Goal: Book appointment/travel/reservation

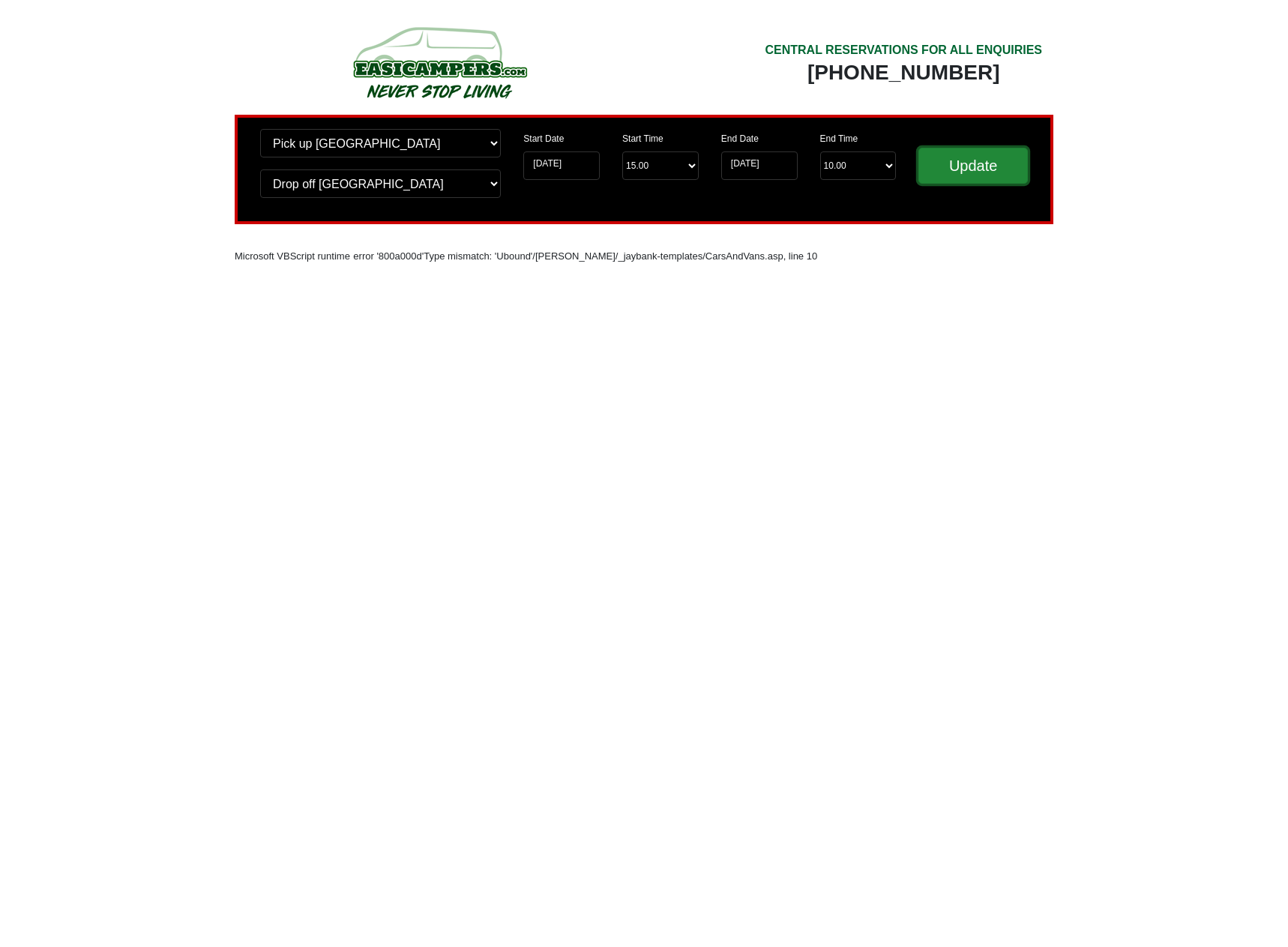
click at [955, 170] on input "Update" at bounding box center [973, 166] width 109 height 36
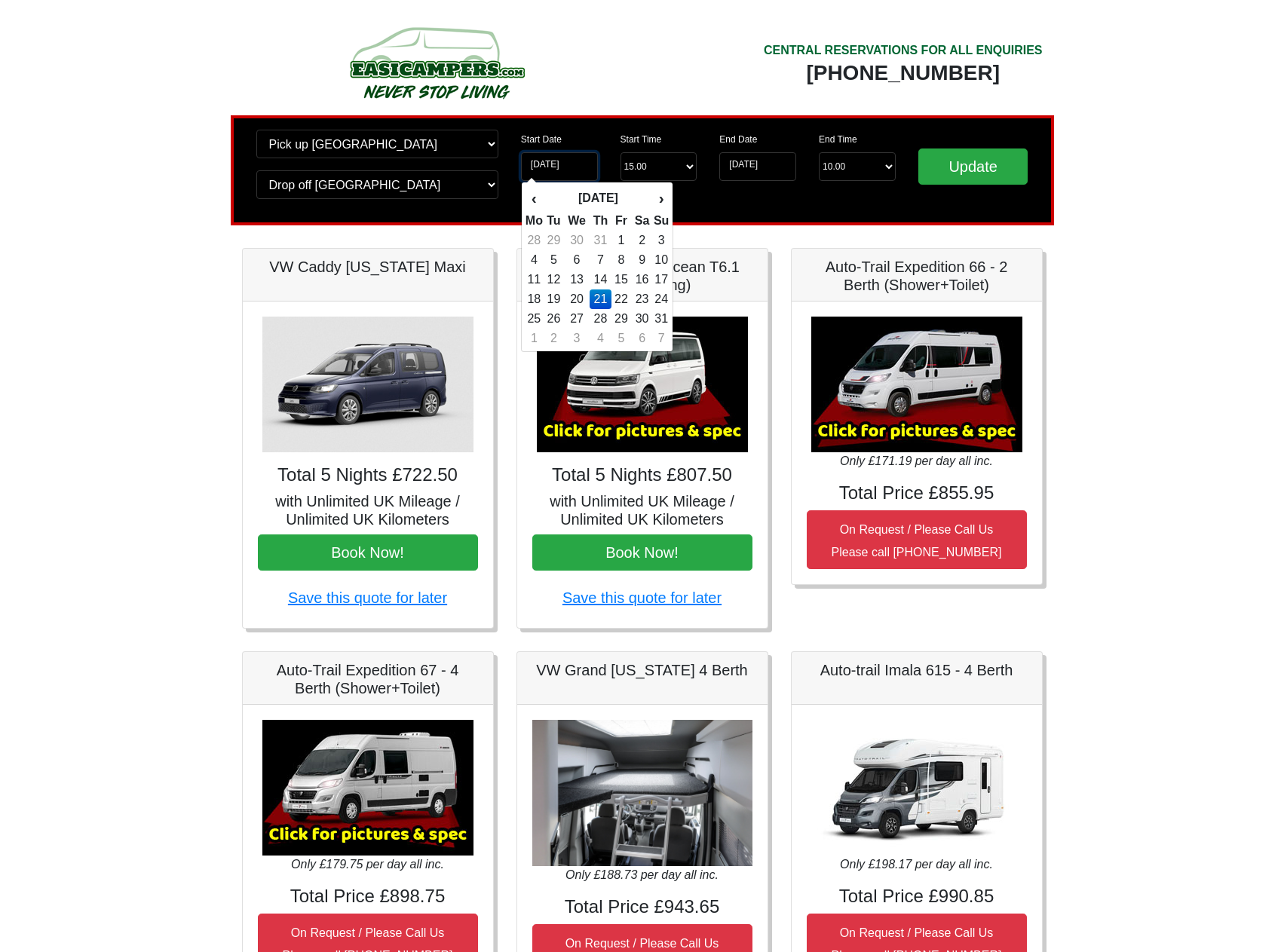
click at [567, 169] on input "[DATE]" at bounding box center [559, 167] width 77 height 29
click at [655, 197] on th "›" at bounding box center [661, 198] width 16 height 25
click at [608, 284] on td "11" at bounding box center [601, 280] width 22 height 20
type input "[DATE]"
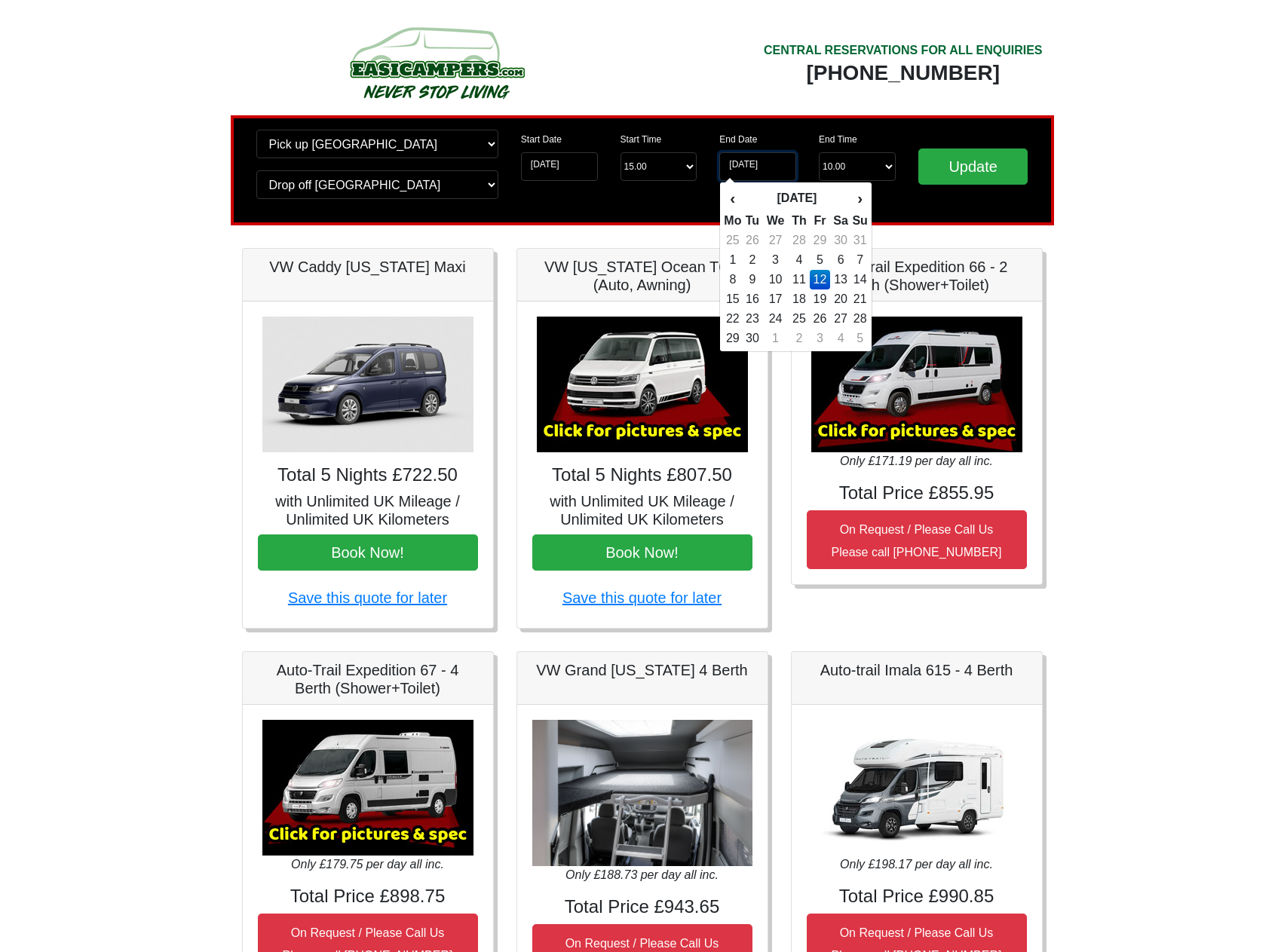
click at [753, 161] on input "[DATE]" at bounding box center [758, 167] width 77 height 29
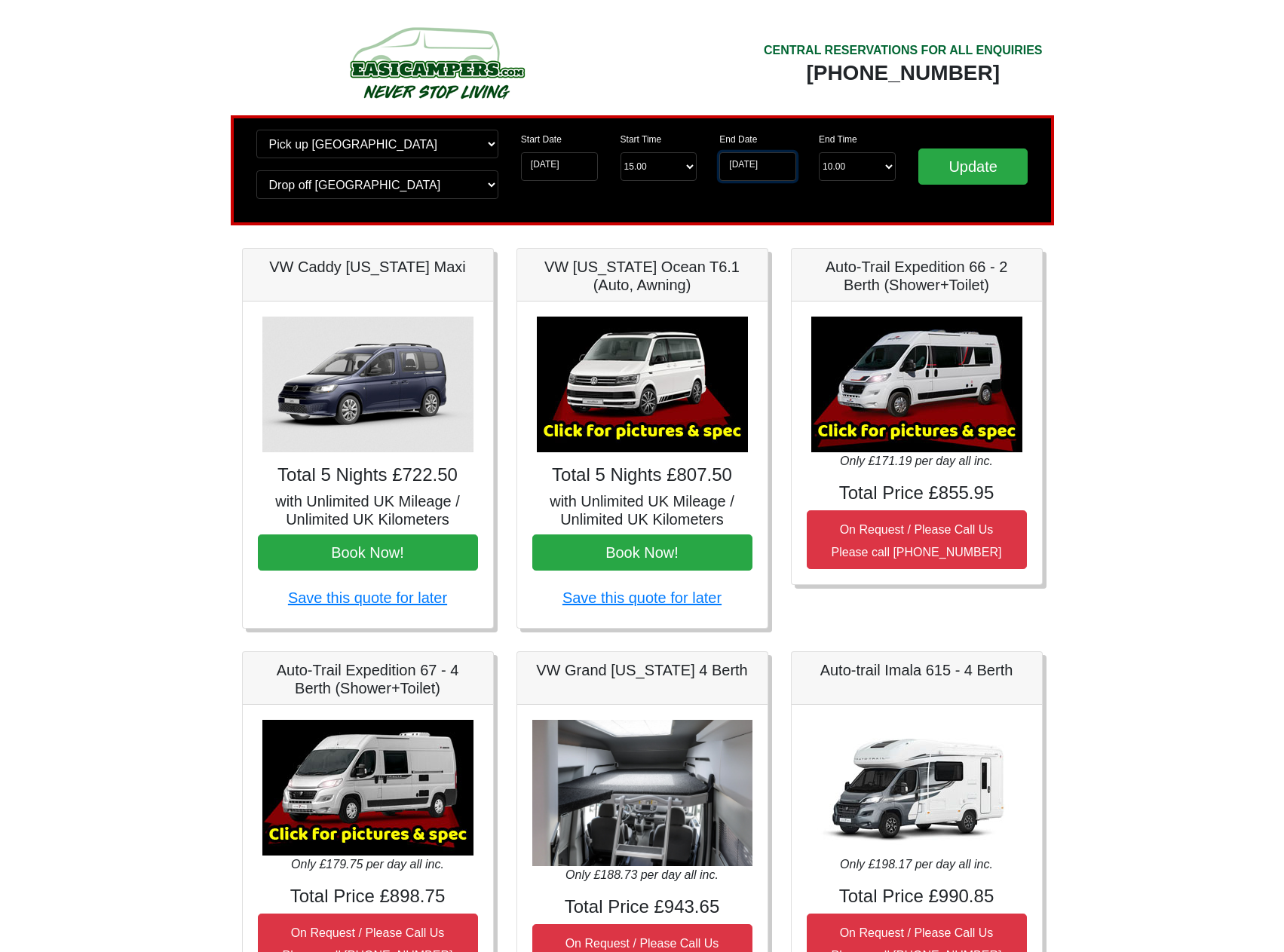
click at [753, 161] on input "[DATE]" at bounding box center [758, 167] width 77 height 29
click at [762, 169] on input "[DATE]" at bounding box center [758, 167] width 77 height 29
click at [796, 163] on input "[DATE]" at bounding box center [758, 167] width 77 height 29
click at [782, 166] on input "[DATE]" at bounding box center [758, 167] width 77 height 29
click at [738, 164] on input "[DATE]" at bounding box center [758, 167] width 77 height 29
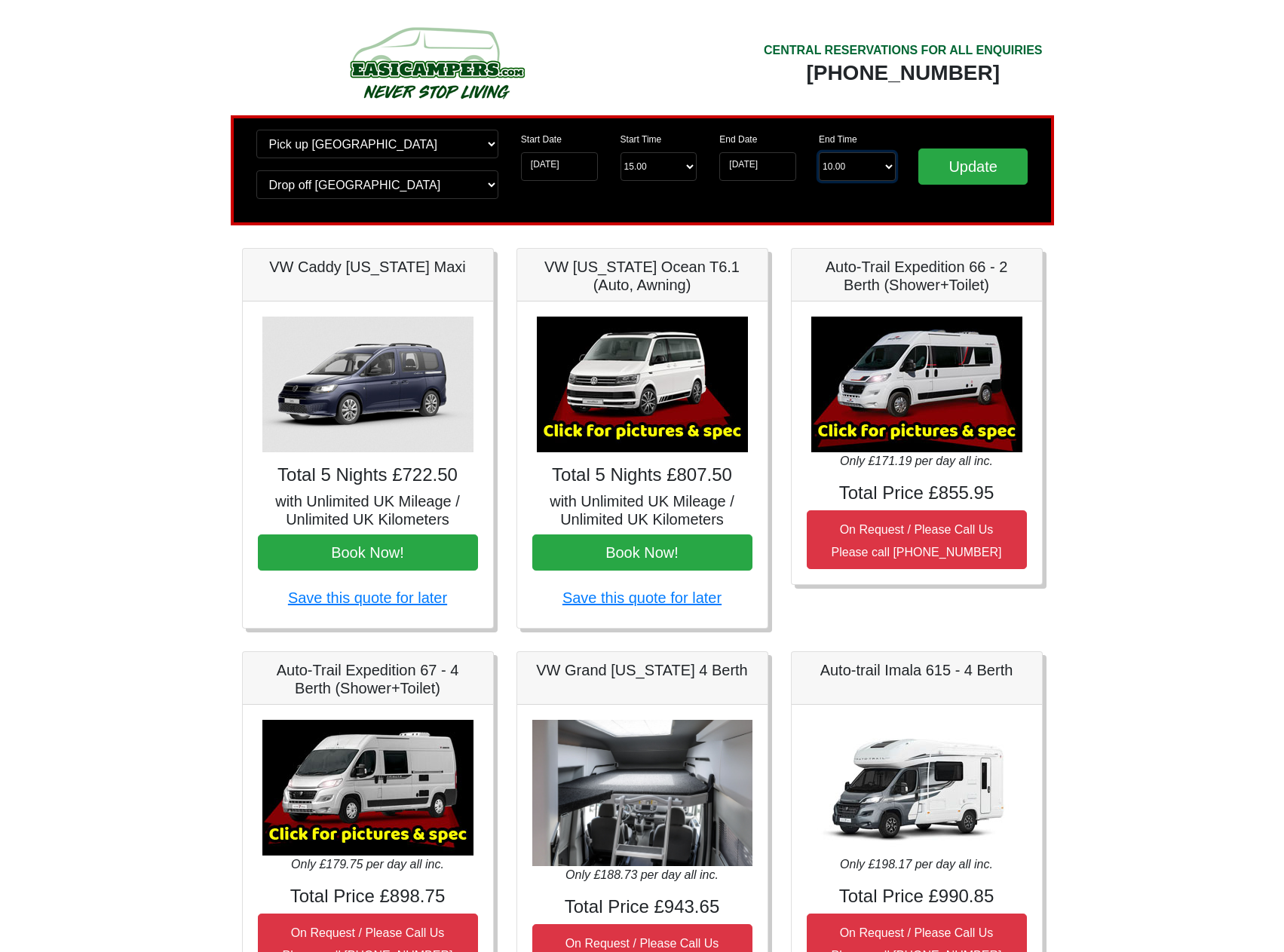
click at [851, 166] on select "End Time 10.00 -------- 08.00 am 09.00 am 10.00 am 11.00 am ([DATE] Only)" at bounding box center [856, 167] width 77 height 29
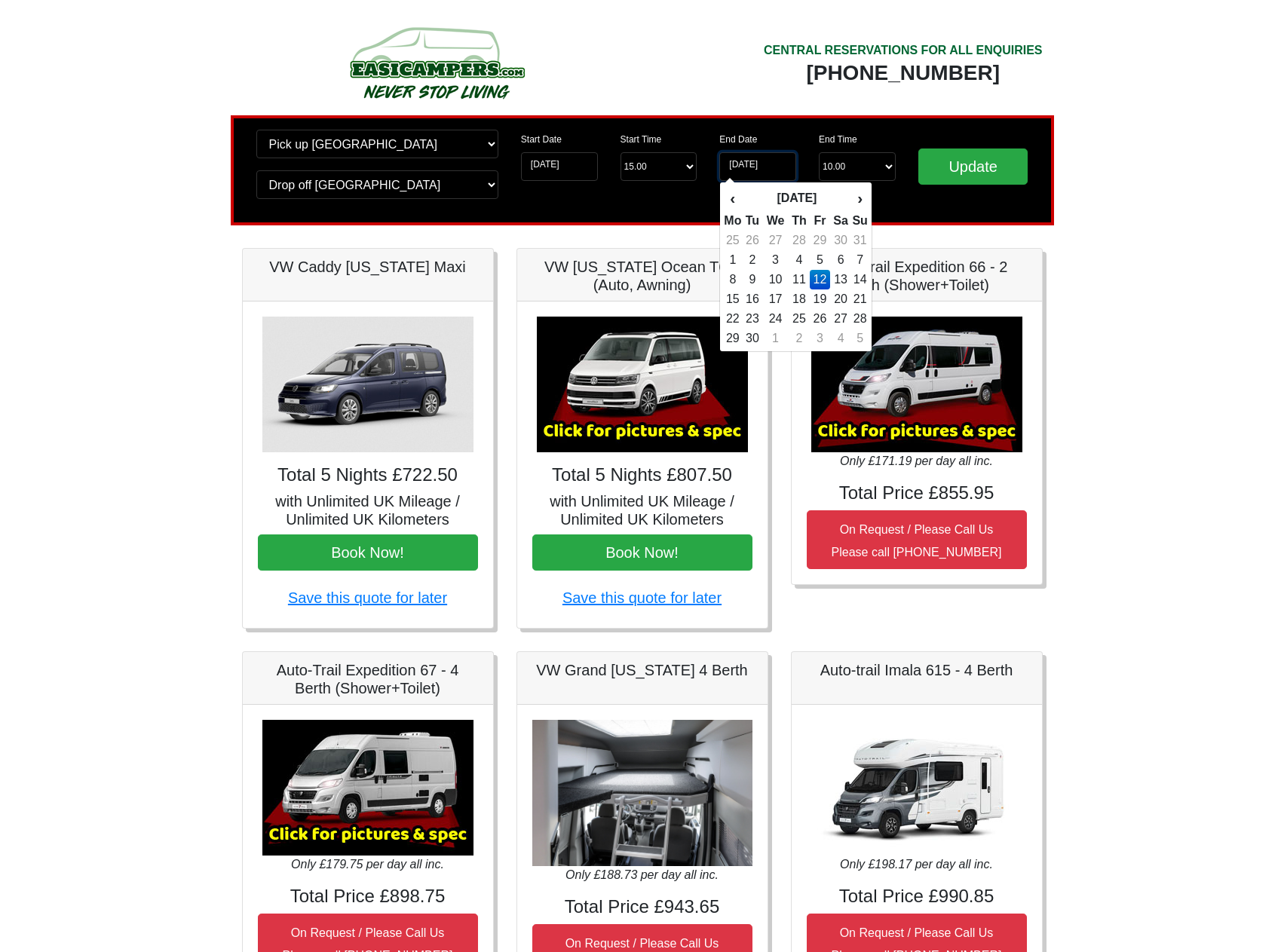
click at [753, 169] on input "[DATE]" at bounding box center [758, 167] width 77 height 29
click at [777, 318] on td "24" at bounding box center [775, 319] width 25 height 20
type input "[DATE]"
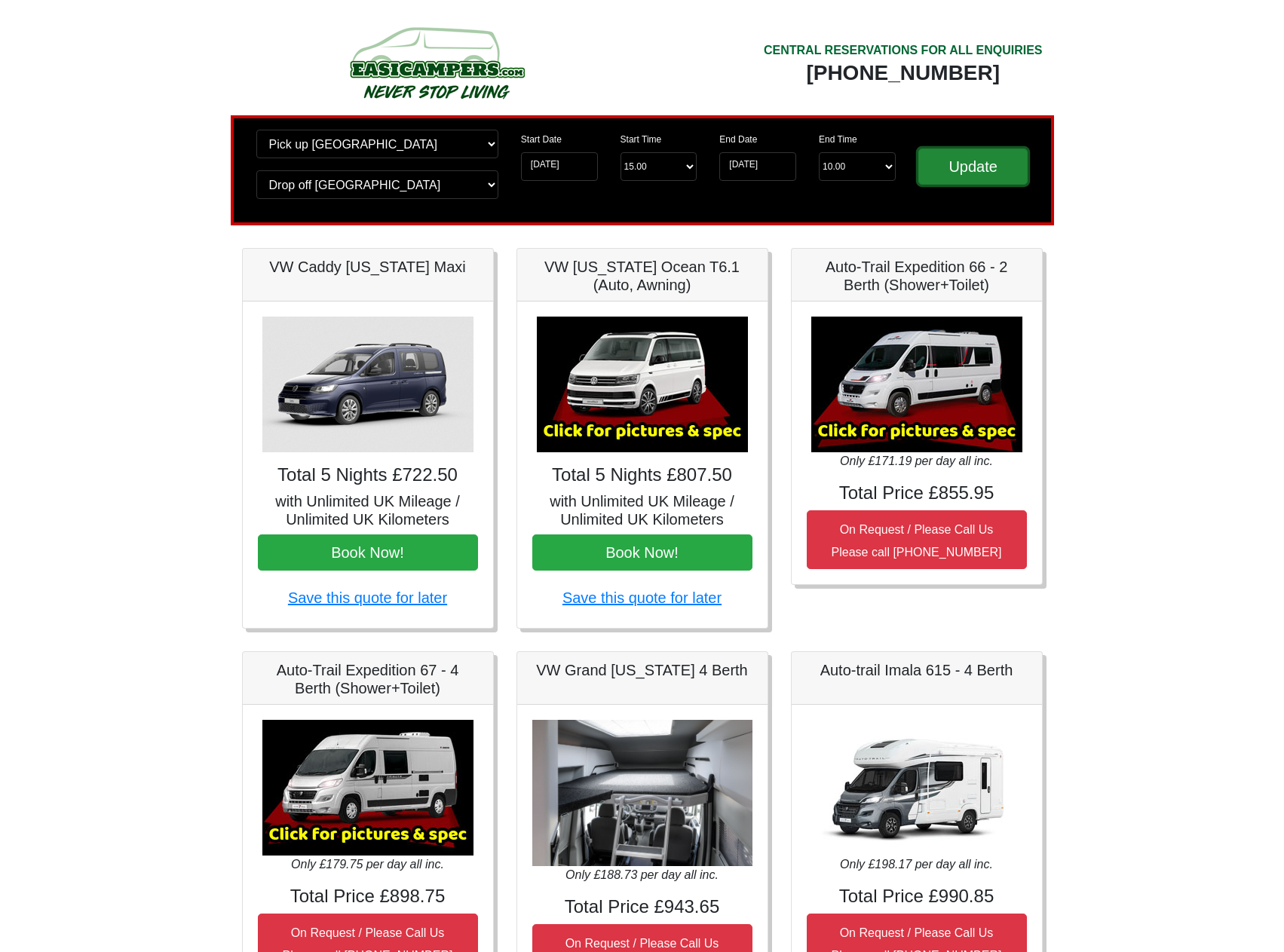
click at [997, 167] on input "Update" at bounding box center [972, 167] width 110 height 36
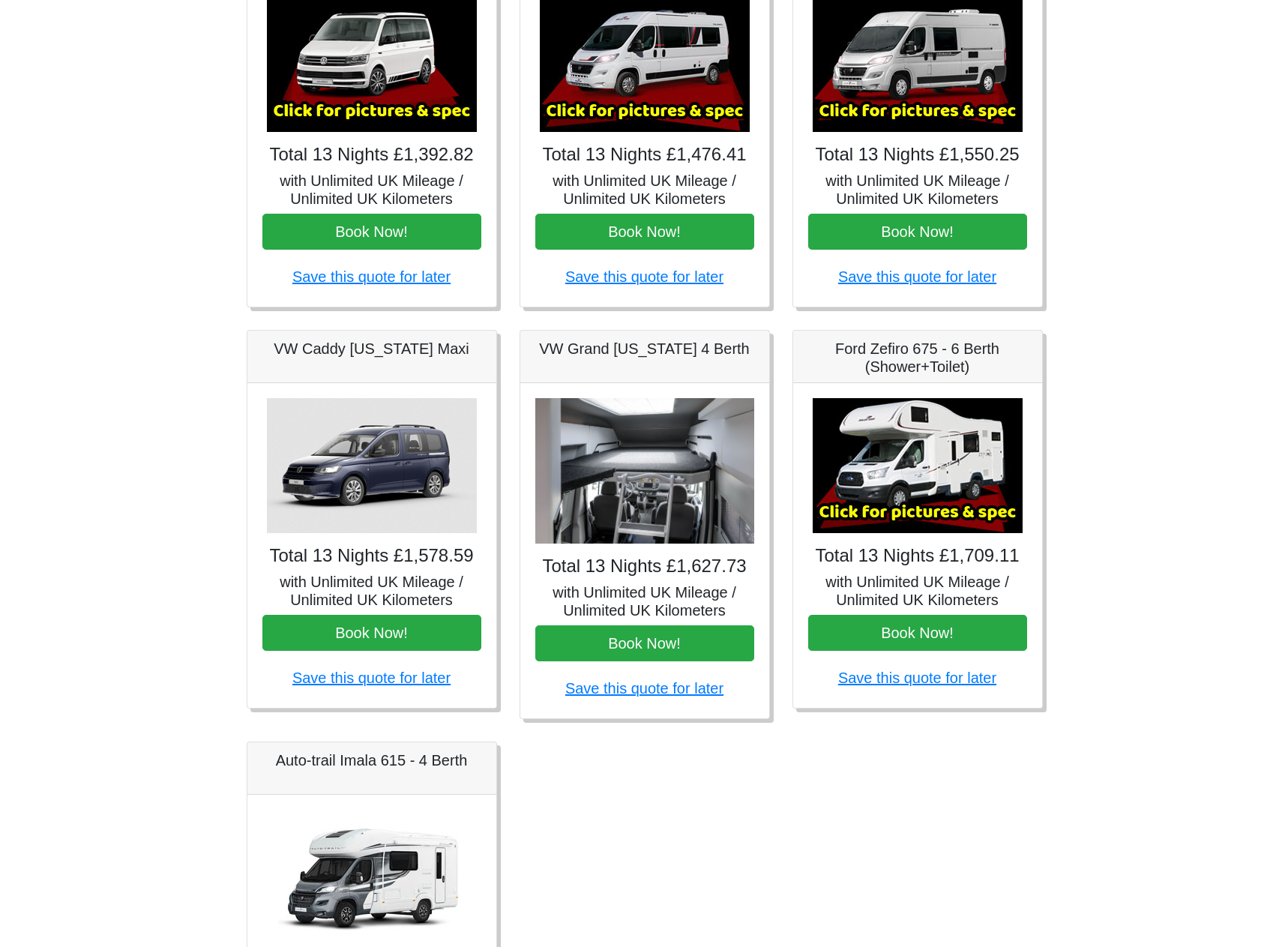
scroll to position [375, 0]
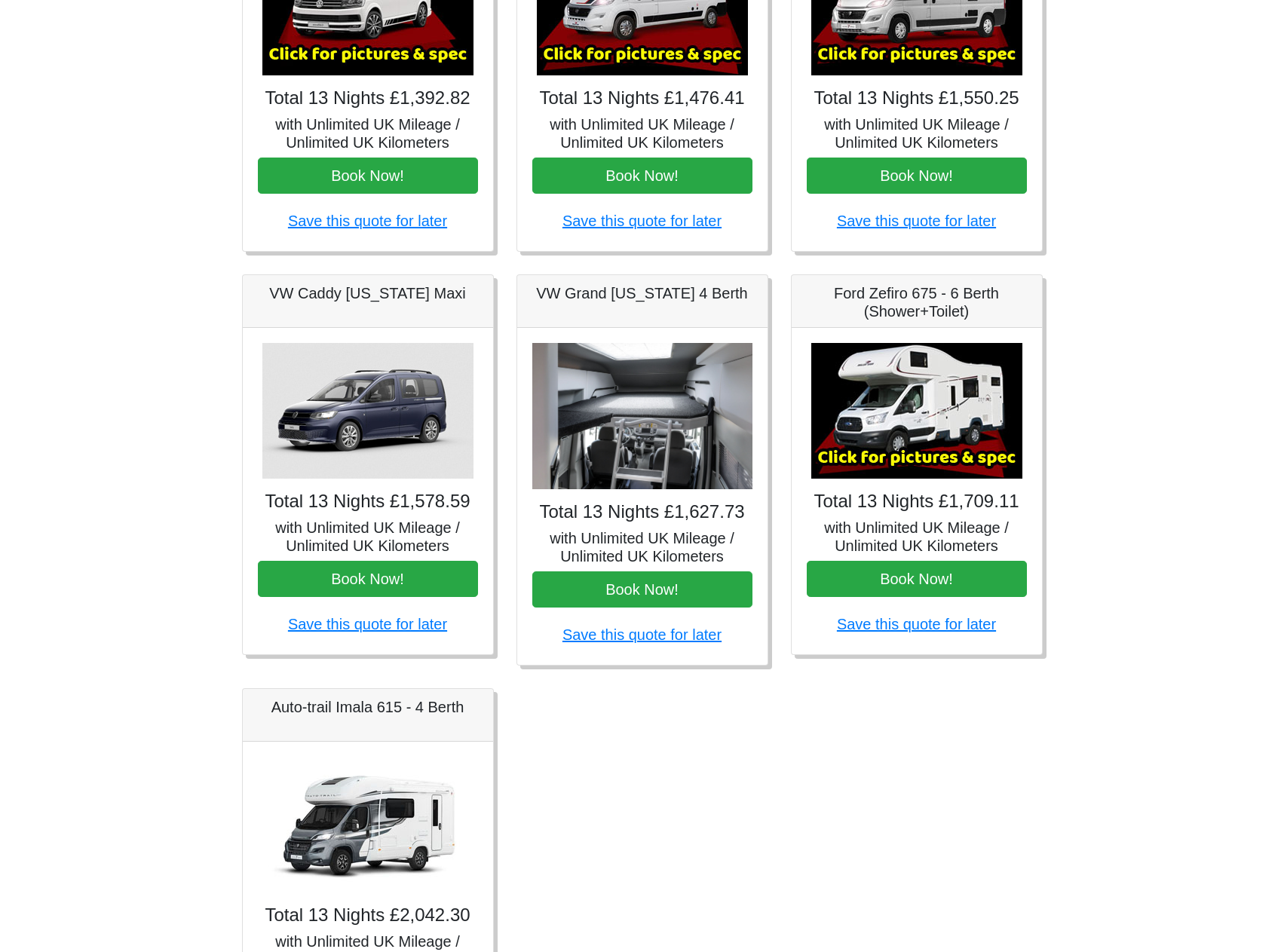
click at [899, 426] on img at bounding box center [916, 410] width 211 height 136
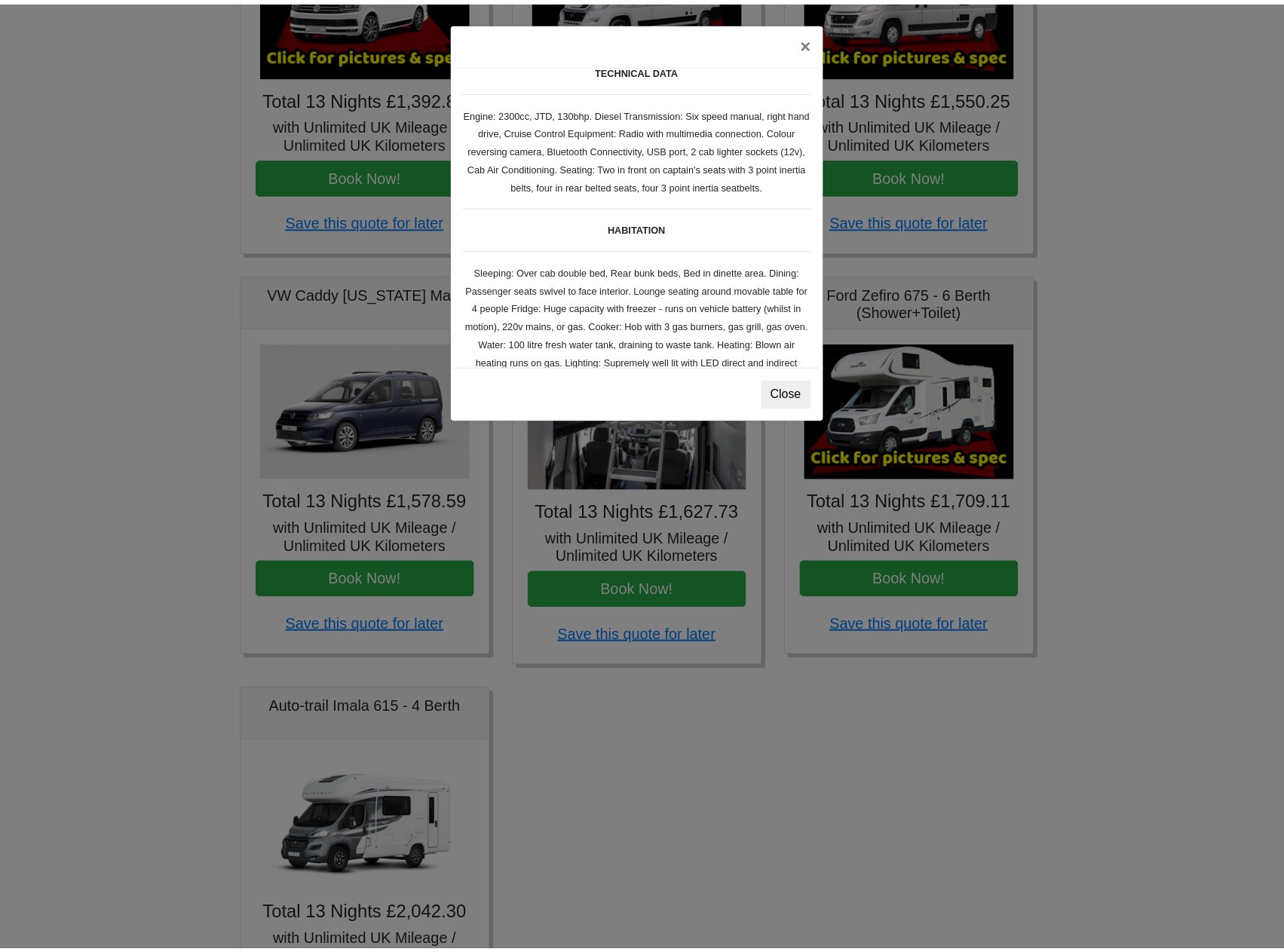
scroll to position [20, 0]
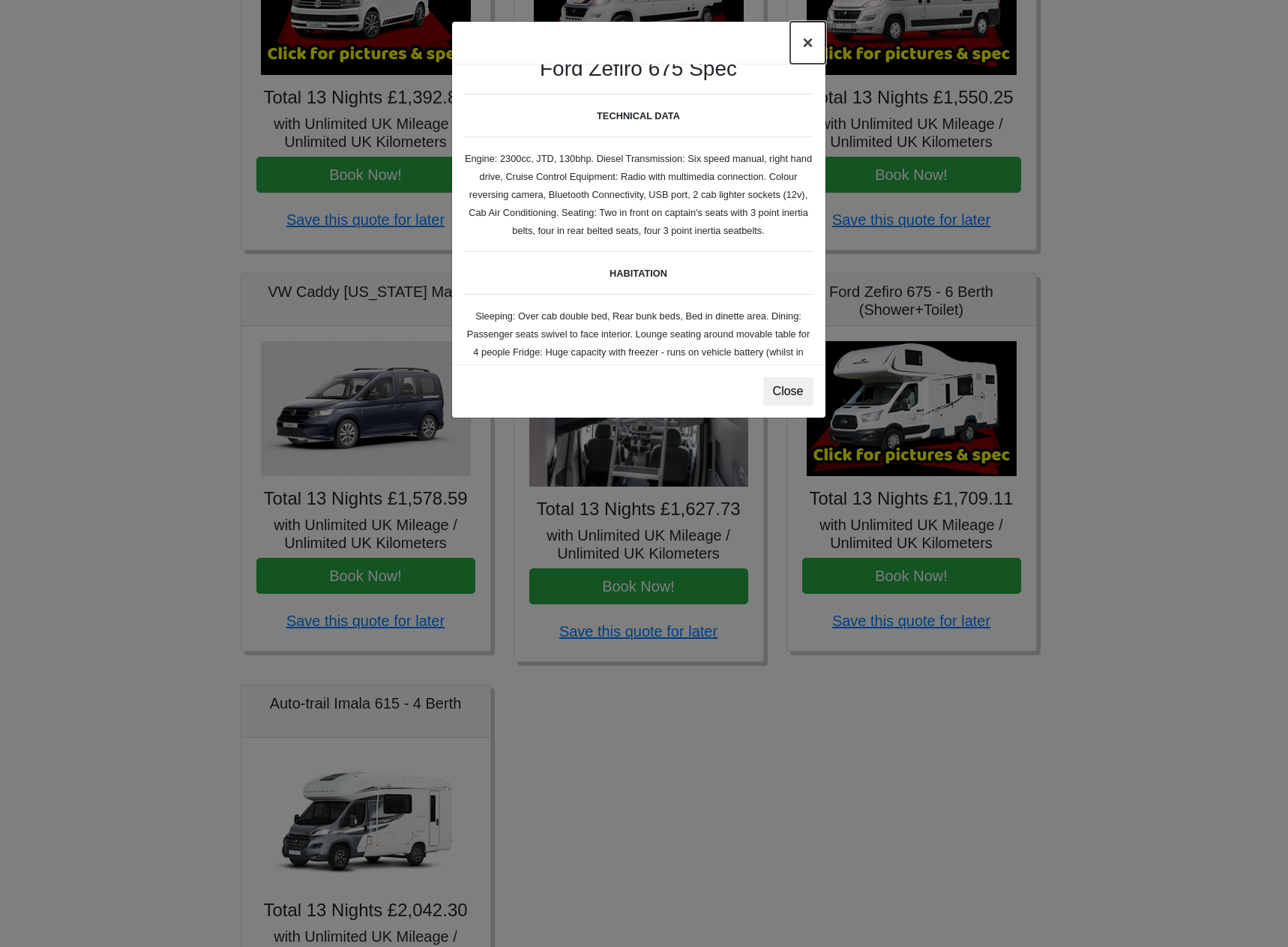
click at [808, 46] on button "×" at bounding box center [808, 42] width 34 height 42
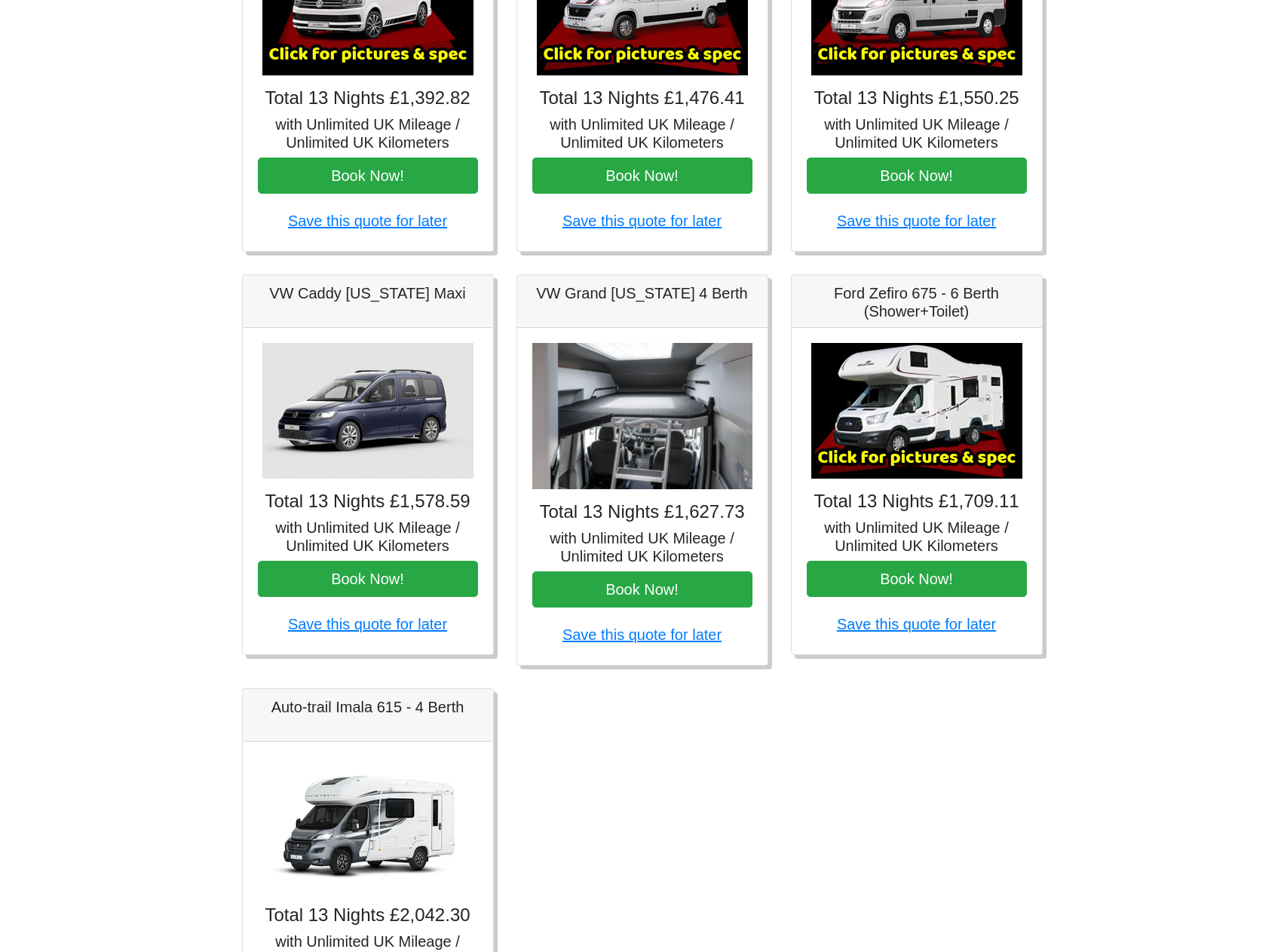
click at [894, 457] on img at bounding box center [916, 410] width 211 height 136
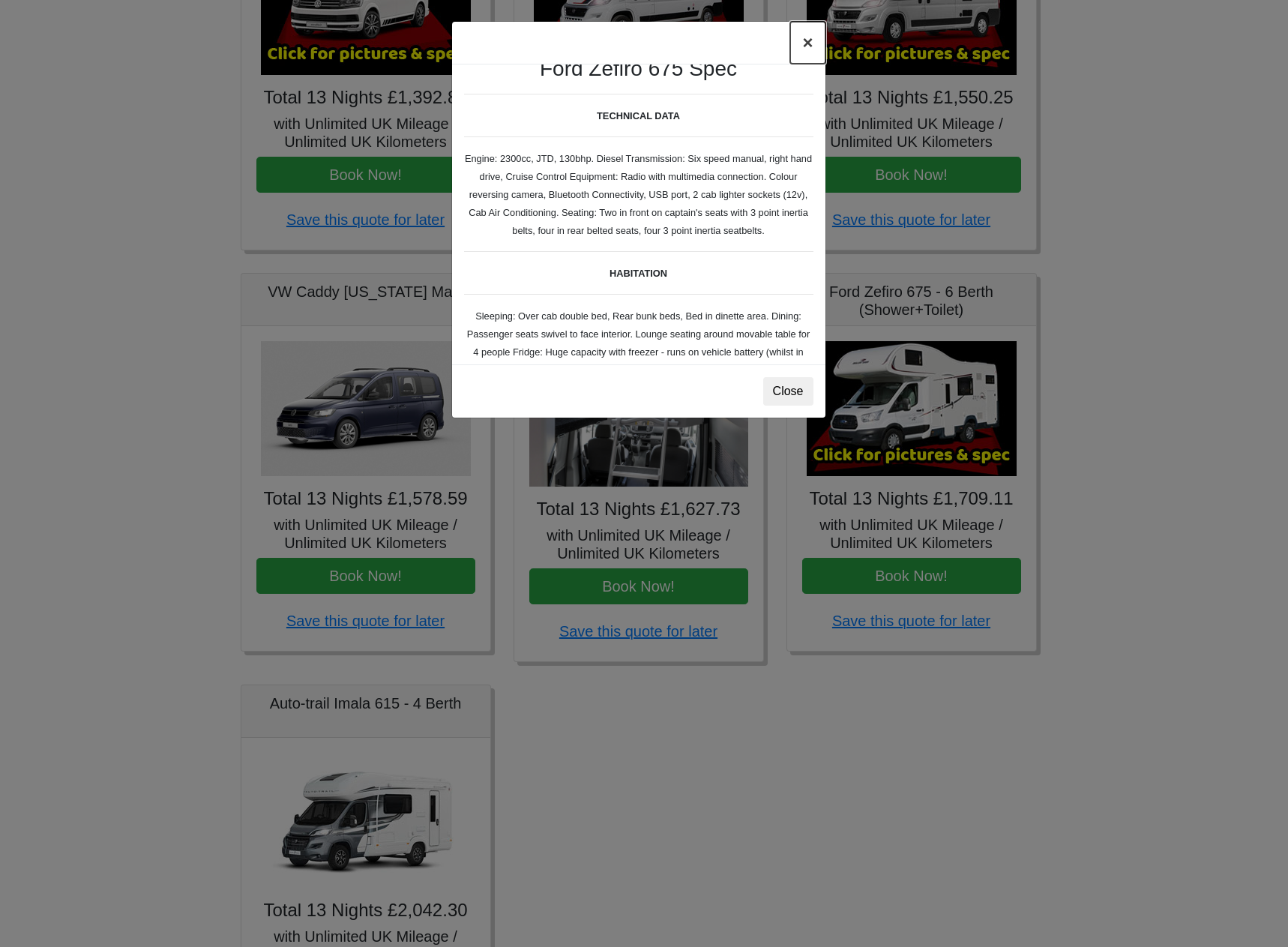
click at [802, 43] on button "×" at bounding box center [808, 42] width 34 height 42
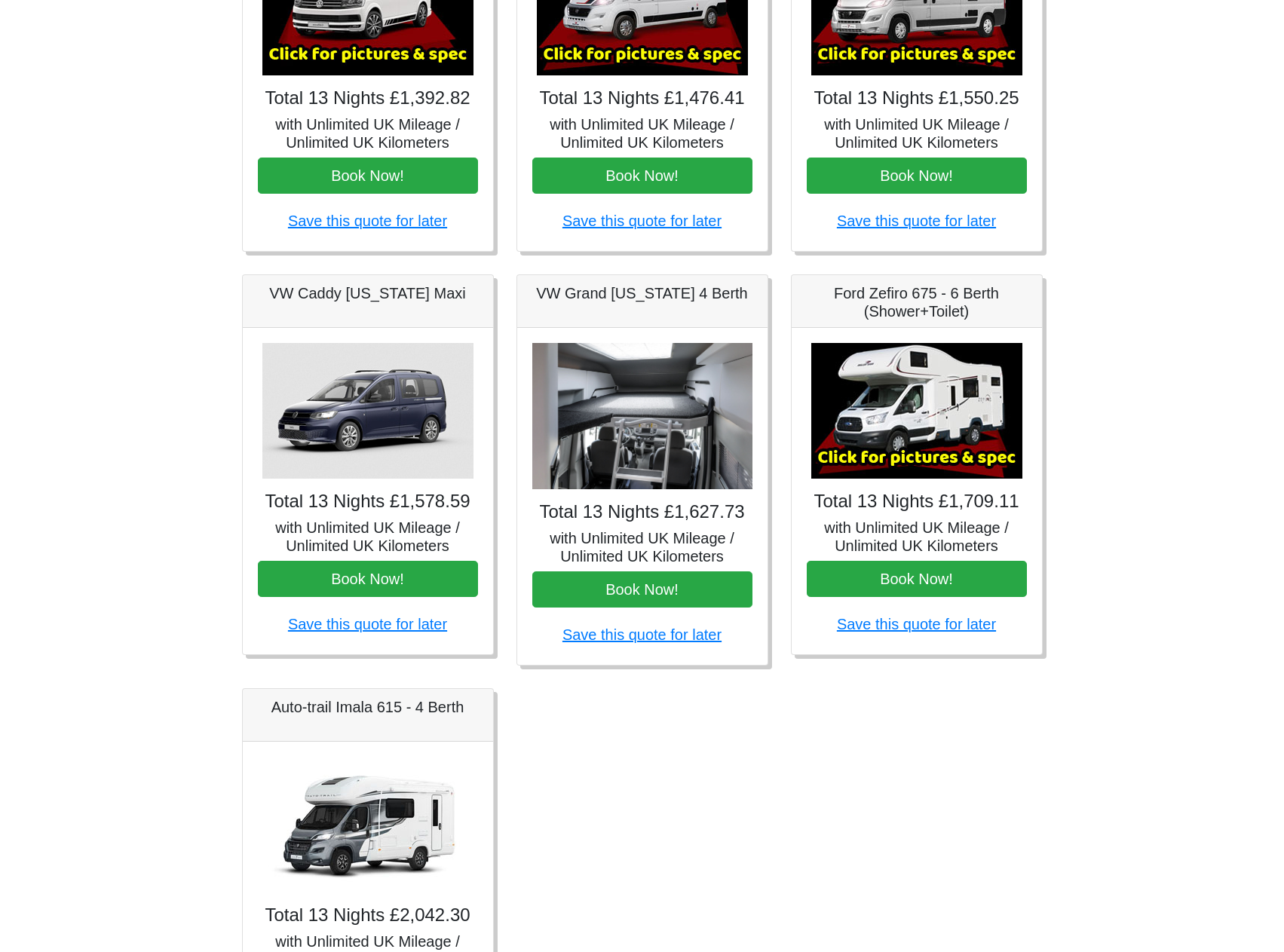
click at [630, 441] on img at bounding box center [642, 416] width 220 height 147
click at [347, 813] on img at bounding box center [367, 824] width 211 height 136
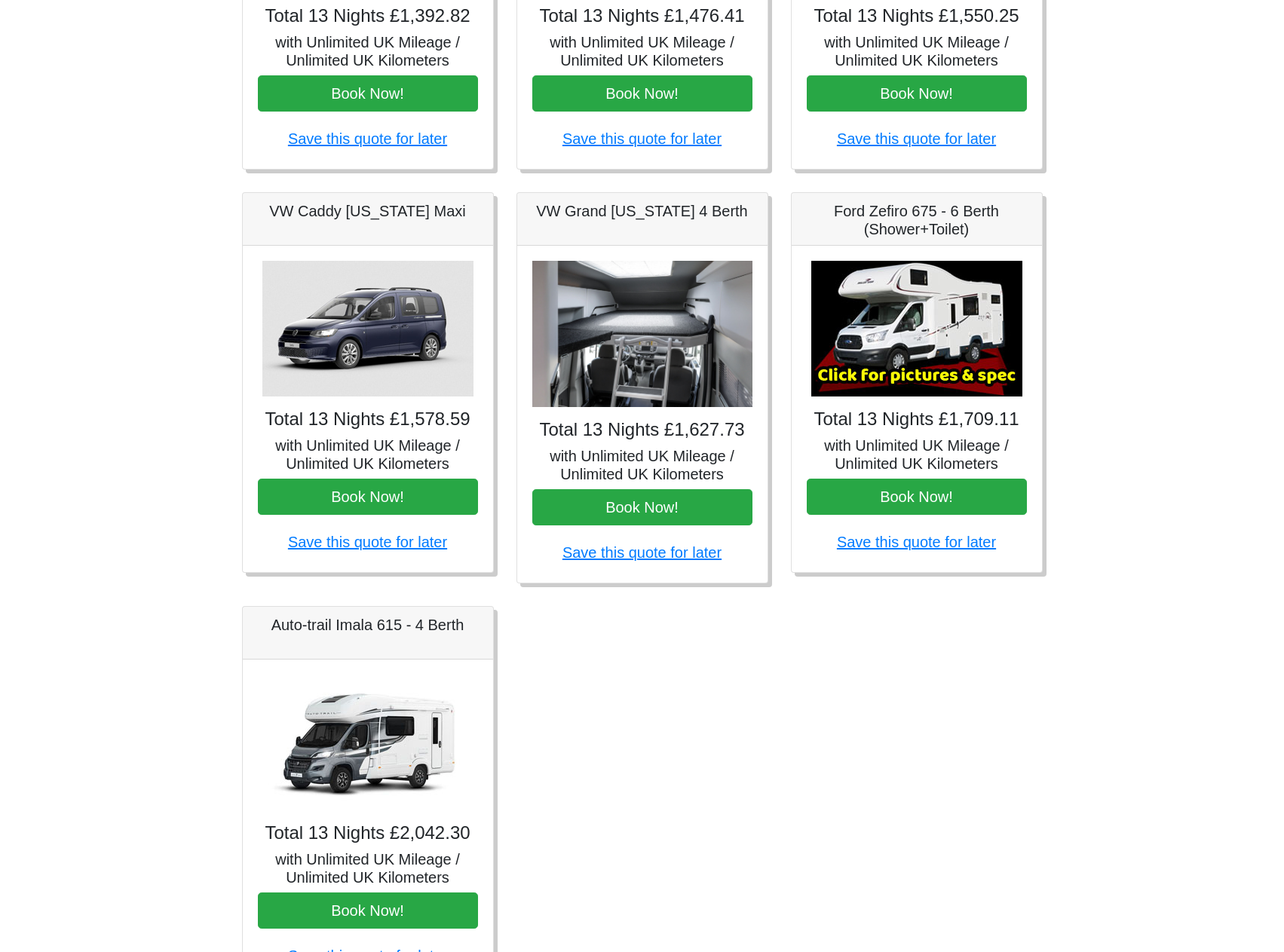
scroll to position [553, 0]
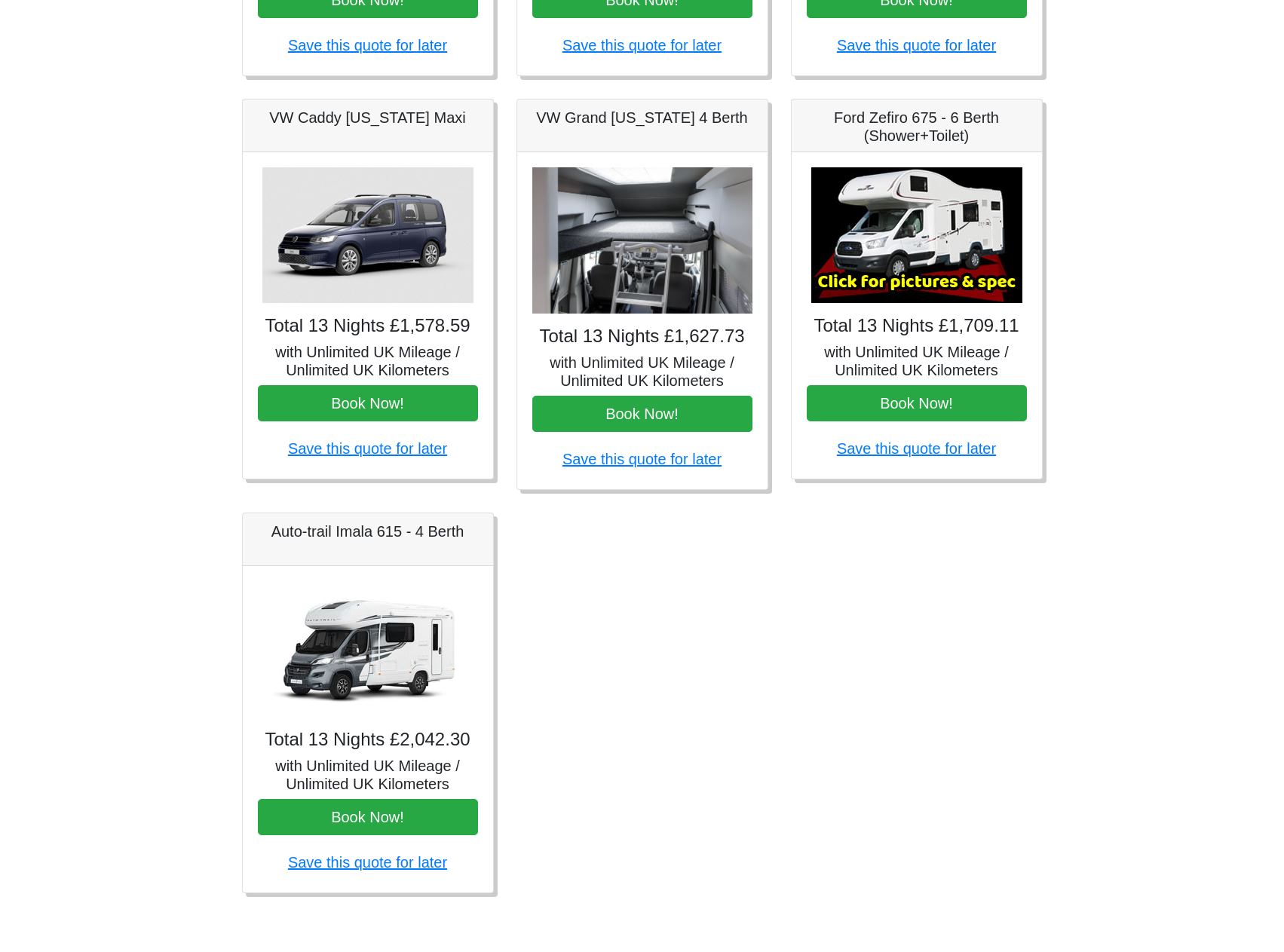
click at [358, 768] on h5 "with Unlimited UK Mileage / Unlimited UK Kilometers" at bounding box center [367, 774] width 220 height 36
click at [365, 742] on h4 "Total 13 Nights £2,042.30" at bounding box center [367, 739] width 220 height 22
click at [385, 683] on img at bounding box center [367, 649] width 211 height 136
click at [356, 823] on button "Book Now!" at bounding box center [367, 817] width 220 height 36
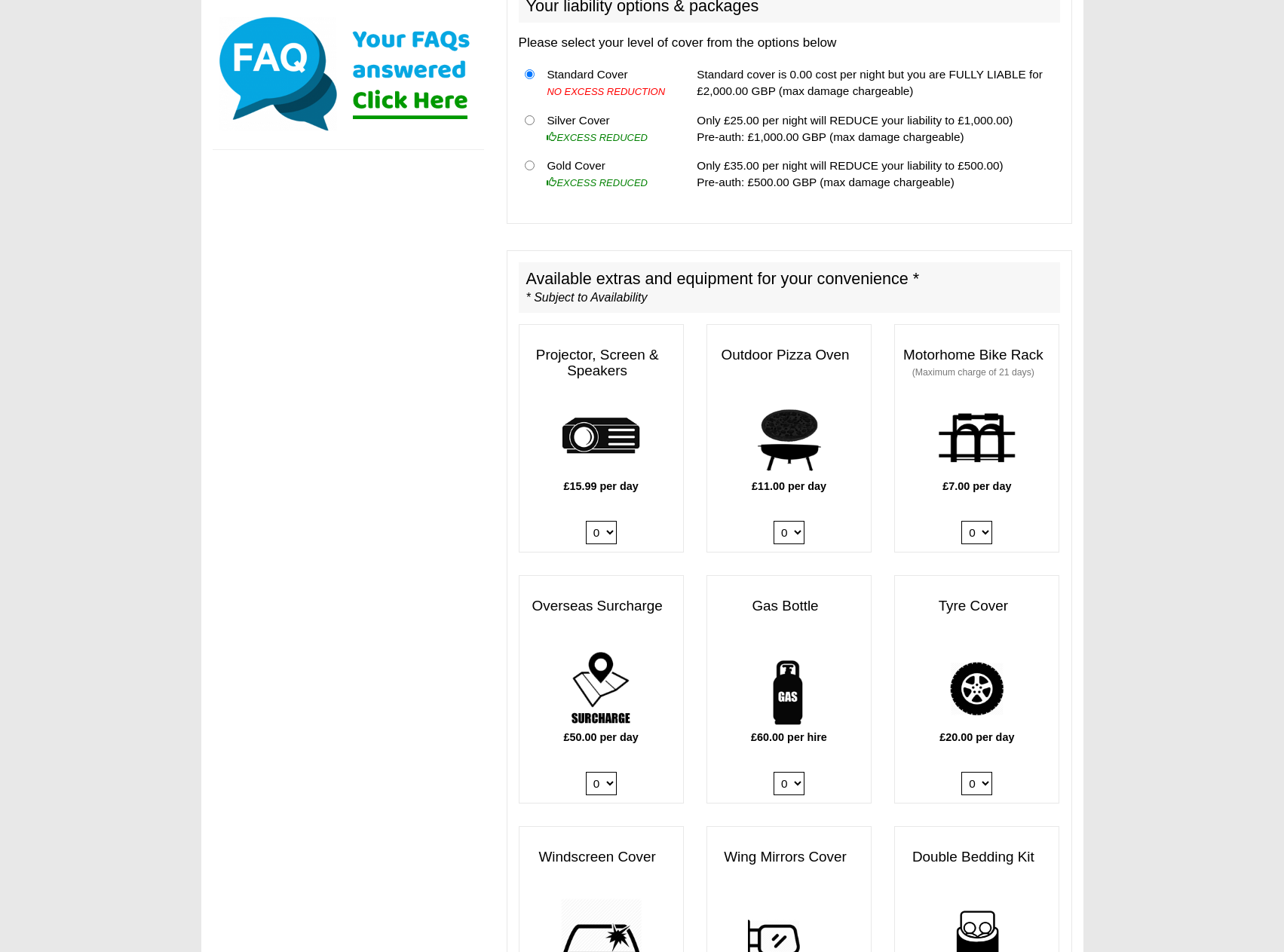
scroll to position [602, 0]
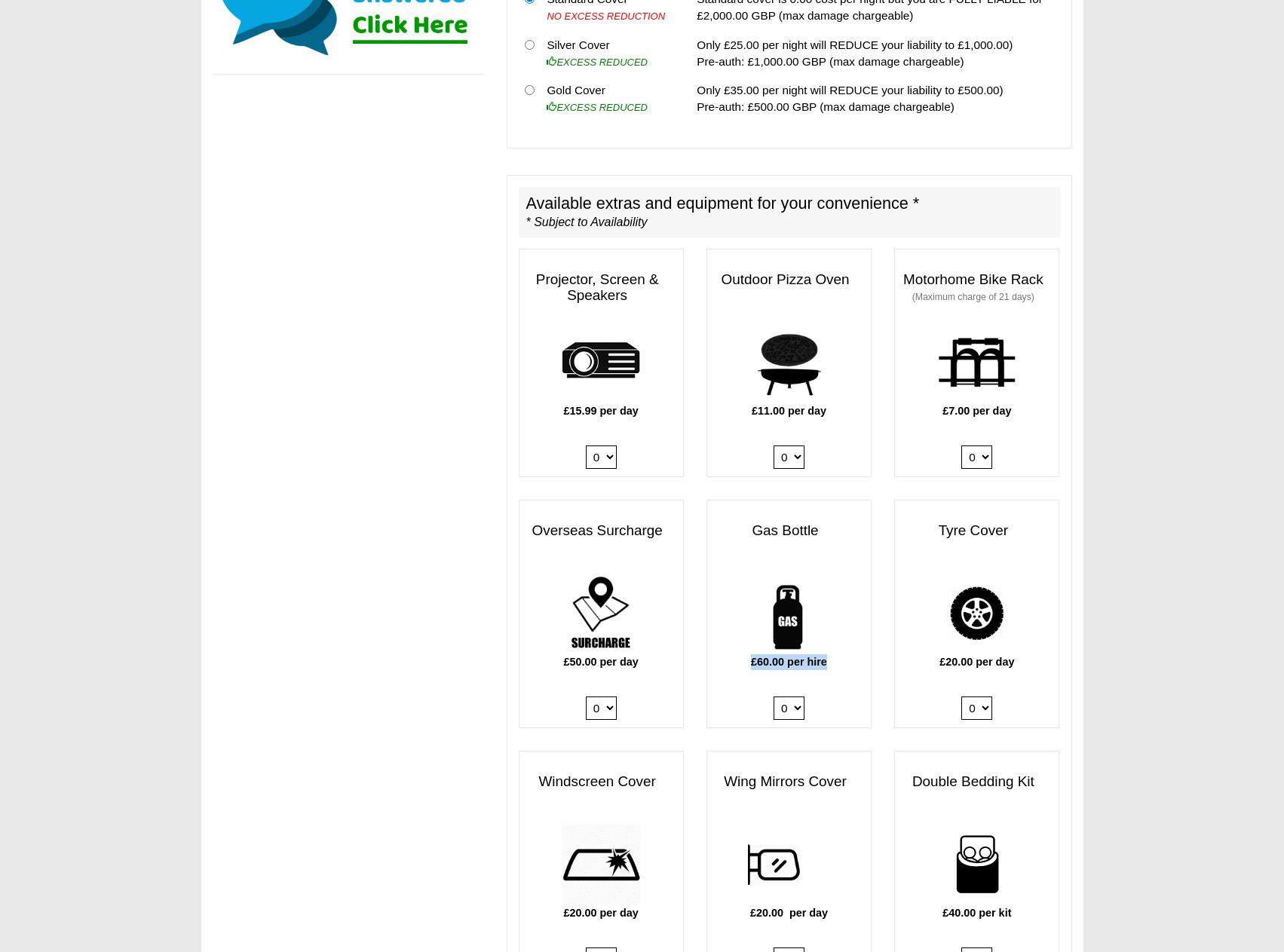
drag, startPoint x: 747, startPoint y: 643, endPoint x: 845, endPoint y: 644, distance: 98.0
click at [845, 654] on p "£60.00 per hire" at bounding box center [788, 661] width 164 height 15
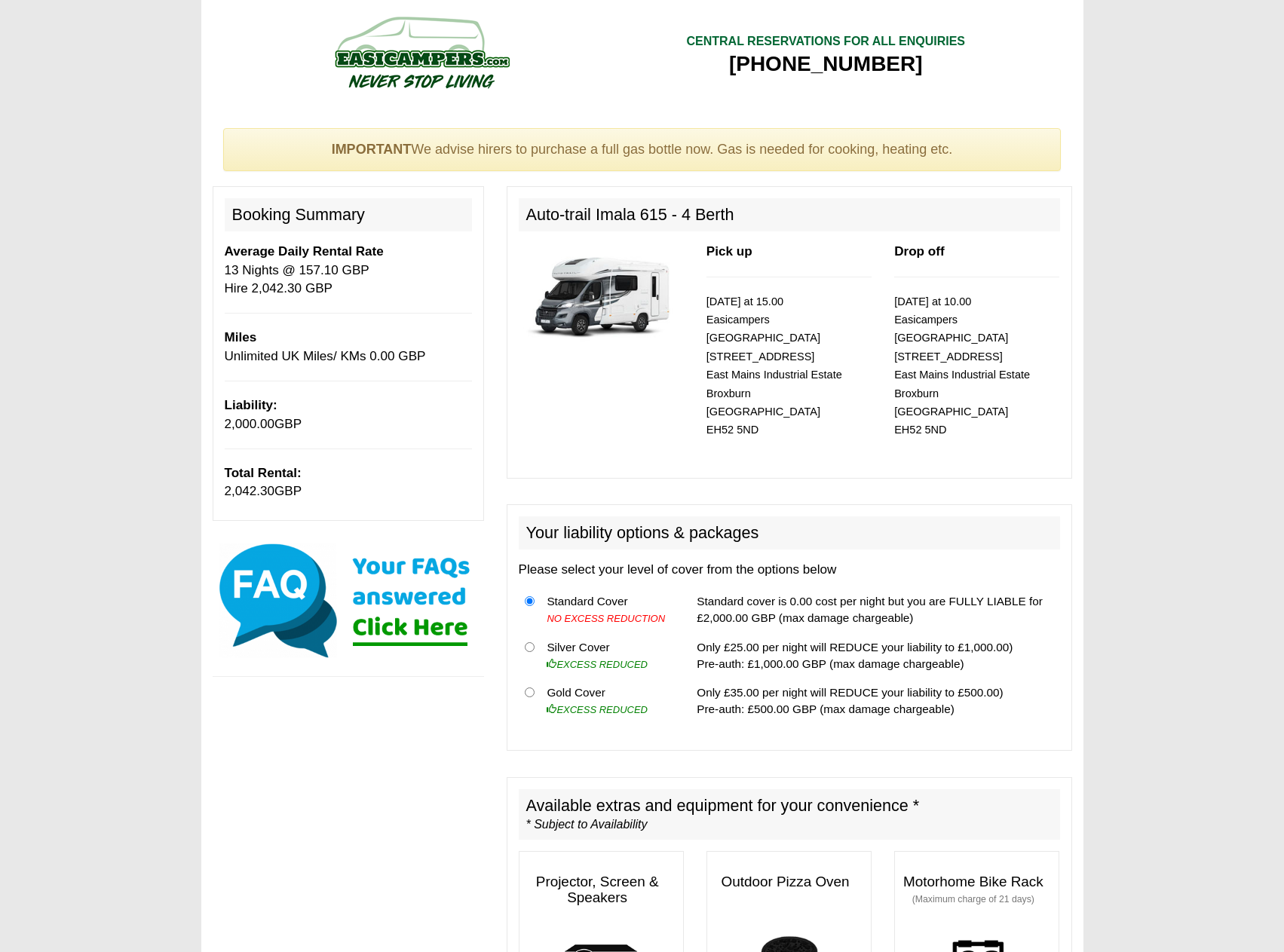
scroll to position [0, 0]
